Goal: Transaction & Acquisition: Purchase product/service

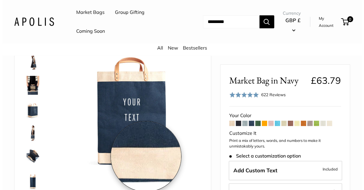
scroll to position [89, 0]
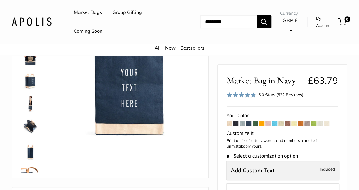
click at [297, 171] on label "Add Custom Text Included" at bounding box center [282, 170] width 113 height 19
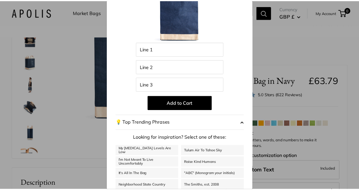
scroll to position [2, 0]
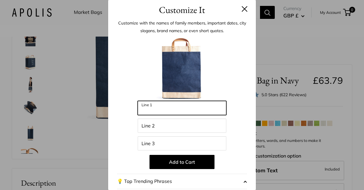
click at [170, 113] on input "Line 1" at bounding box center [182, 108] width 89 height 14
type input "*******"
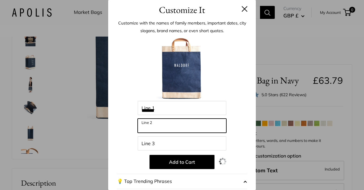
click at [159, 128] on input "Line 2" at bounding box center [182, 126] width 89 height 14
type input "*******"
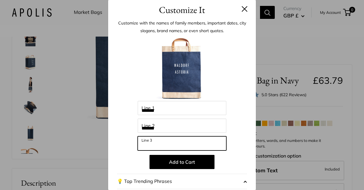
click at [154, 143] on input "Line 3" at bounding box center [182, 143] width 89 height 14
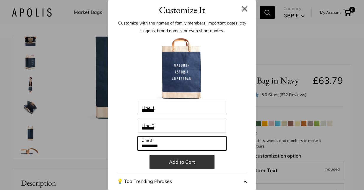
type input "*********"
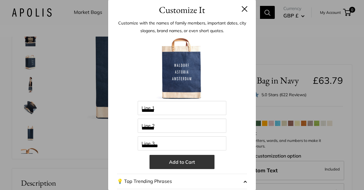
click at [185, 161] on button "Add to Cart" at bounding box center [181, 162] width 65 height 14
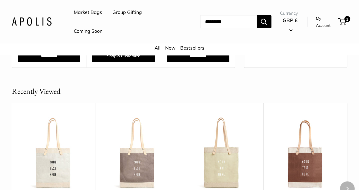
scroll to position [591, 0]
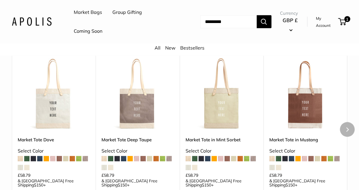
click at [0, 0] on img at bounding box center [0, 0] width 0 height 0
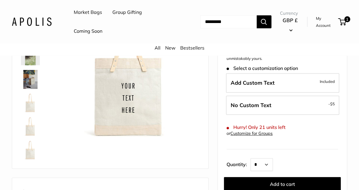
scroll to position [30, 0]
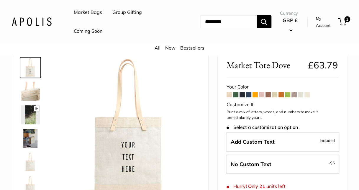
click at [229, 95] on span at bounding box center [229, 94] width 5 height 5
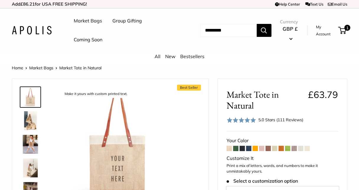
scroll to position [30, 0]
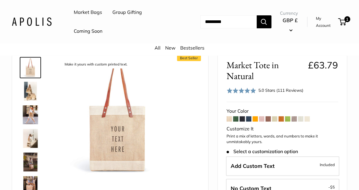
click at [274, 120] on span at bounding box center [274, 118] width 5 height 5
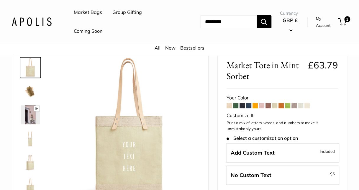
scroll to position [59, 0]
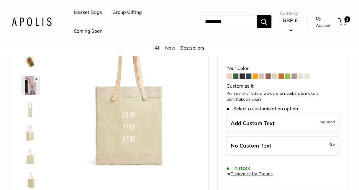
click at [302, 77] on span at bounding box center [300, 76] width 5 height 5
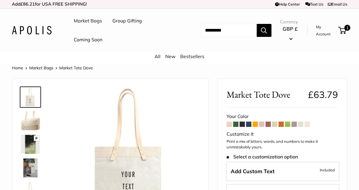
scroll to position [30, 0]
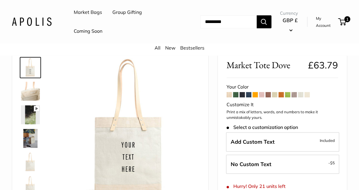
click at [310, 93] on span at bounding box center [307, 94] width 5 height 5
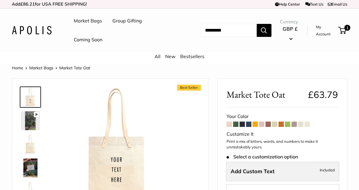
scroll to position [59, 0]
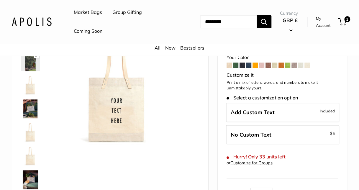
click at [301, 66] on span at bounding box center [300, 65] width 5 height 5
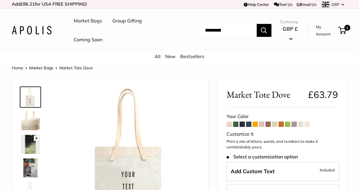
scroll to position [59, 0]
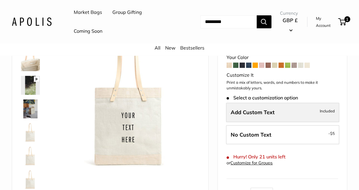
click at [271, 111] on span "Add Custom Text" at bounding box center [253, 112] width 44 height 7
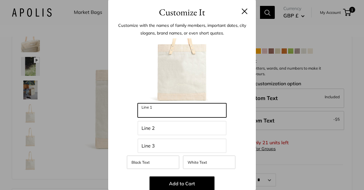
click at [185, 109] on input "Line 1" at bounding box center [182, 110] width 89 height 14
type input "*******"
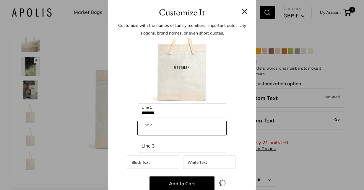
click at [163, 131] on input "Line 2" at bounding box center [182, 128] width 89 height 14
type input "*******"
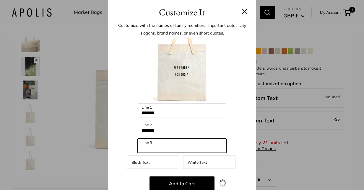
click at [156, 146] on input "Line 3" at bounding box center [182, 146] width 89 height 14
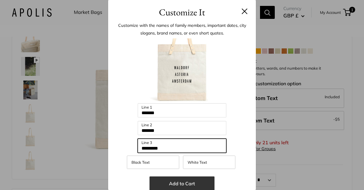
type input "*********"
click at [175, 183] on button "Add to Cart" at bounding box center [181, 184] width 65 height 14
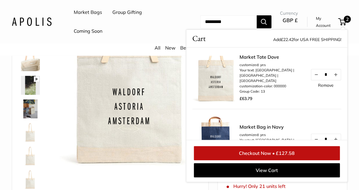
click at [277, 151] on link "Checkout Now • £127.58" at bounding box center [267, 153] width 146 height 14
